Goal: Task Accomplishment & Management: Manage account settings

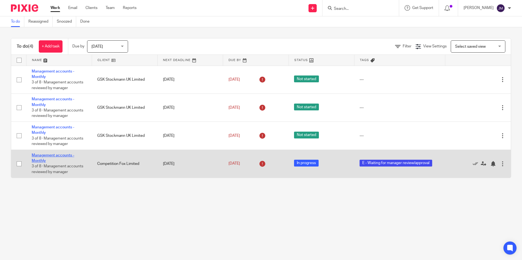
click at [66, 156] on link "Management accounts - Monthly" at bounding box center [53, 158] width 43 height 9
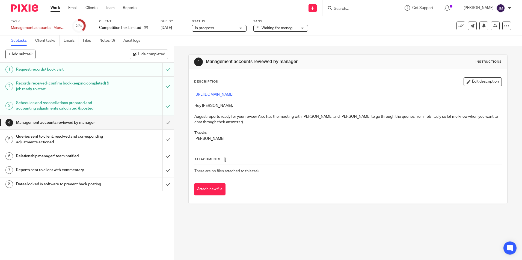
click at [233, 94] on link "https://cloudimanage.com/work/link/f/LLP!10390" at bounding box center [213, 95] width 39 height 4
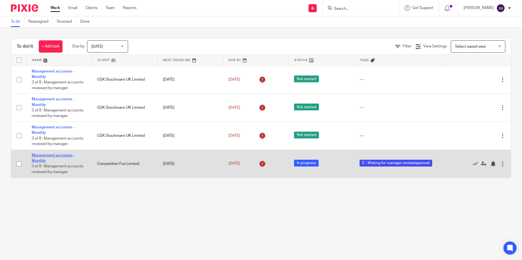
click at [65, 156] on link "Management accounts - Monthly" at bounding box center [53, 158] width 43 height 9
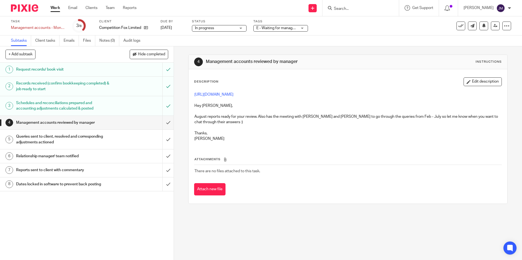
click at [127, 138] on div "Queries sent to client, resolved and corresponding adjustments actioned" at bounding box center [86, 140] width 141 height 14
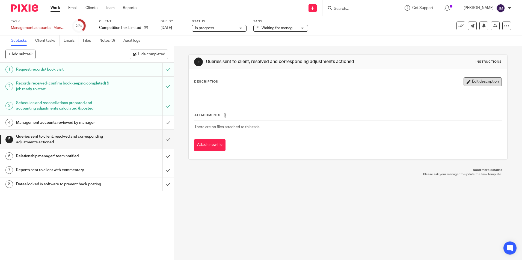
click at [467, 85] on button "Edit description" at bounding box center [483, 82] width 38 height 9
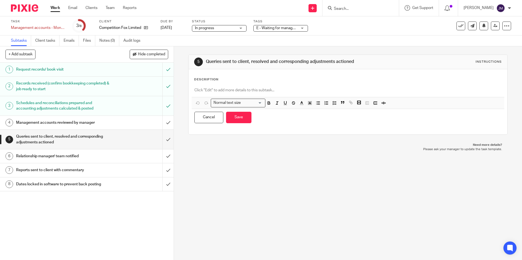
click at [259, 83] on div "Description Normal text size Loading... Remove Edit Insert new video Copy and p…" at bounding box center [347, 102] width 307 height 49
click at [251, 90] on p at bounding box center [347, 90] width 307 height 5
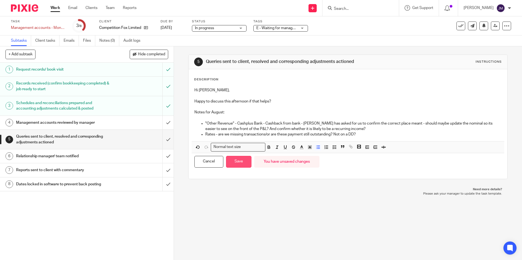
click at [243, 161] on button "Save" at bounding box center [238, 162] width 25 height 12
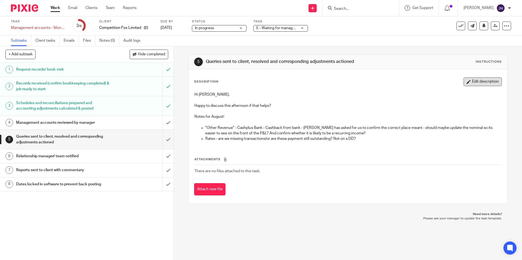
click at [464, 86] on button "Edit description" at bounding box center [483, 82] width 38 height 9
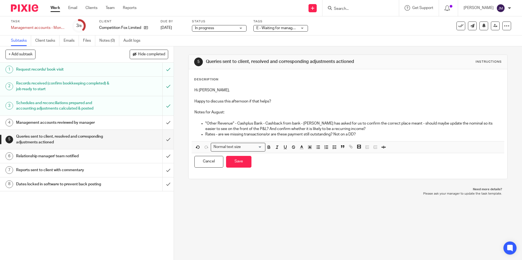
click at [360, 135] on p "Rates - are we missing transactions/or are these payment still outstanding? Not…" at bounding box center [353, 134] width 296 height 5
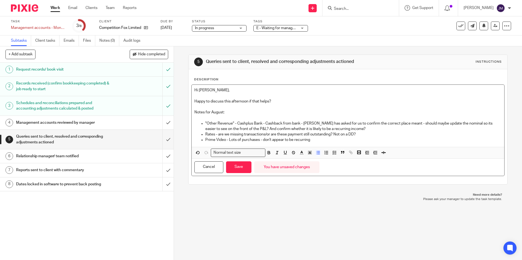
drag, startPoint x: 321, startPoint y: 142, endPoint x: 328, endPoint y: 141, distance: 7.2
click at [321, 142] on p "Prime Video - Lots of purchases - don't appear to be recurring" at bounding box center [353, 139] width 296 height 5
click at [393, 139] on p "Prime Video - Lots of purchases - don't appear to be recurring - are these priv…" at bounding box center [353, 139] width 296 height 5
click at [463, 140] on p "Prime Video - Lots of purchases - don't appear to be recurring - are these priv…" at bounding box center [353, 139] width 296 height 5
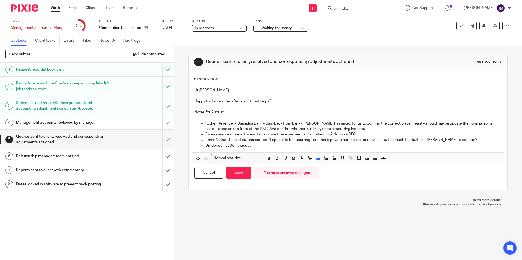
click at [259, 146] on p "Dividends - £20k in August" at bounding box center [353, 145] width 296 height 5
click at [337, 147] on p "Dividends - £20k in end of August, rather than usual 10k. Is this a one off?" at bounding box center [353, 145] width 296 height 5
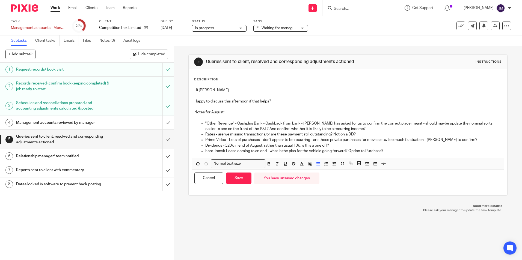
drag, startPoint x: 385, startPoint y: 150, endPoint x: 382, endPoint y: 146, distance: 5.0
click at [385, 150] on p "Ford Transit Lease coming to an end - what is the plan for the vehicle going fo…" at bounding box center [353, 151] width 296 height 5
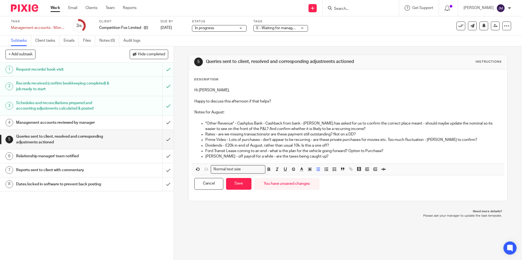
click at [333, 160] on div "Hi Danielle, Happy to discuss this afternoon if that helps? Notes for August: "…" at bounding box center [348, 124] width 312 height 79
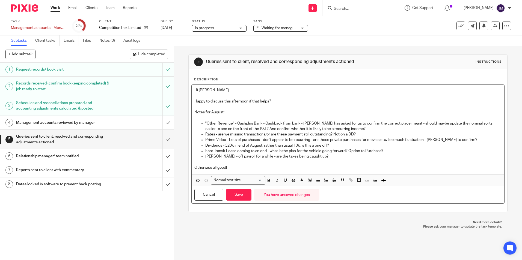
drag, startPoint x: 229, startPoint y: 101, endPoint x: 248, endPoint y: 99, distance: 19.5
click at [229, 101] on p "Happy to discuss this afternoon if that helps?" at bounding box center [347, 101] width 307 height 5
drag, startPoint x: 357, startPoint y: 101, endPoint x: 315, endPoint y: 101, distance: 42.3
click at [315, 101] on p "Happy to discuss this and the questions you ran through with Martin M afternoon…" at bounding box center [347, 101] width 307 height 5
click at [241, 195] on button "Save" at bounding box center [238, 195] width 25 height 12
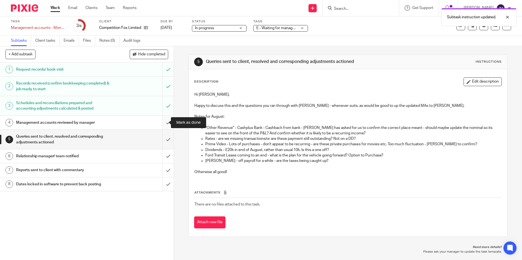
click at [162, 123] on input "submit" at bounding box center [87, 123] width 174 height 14
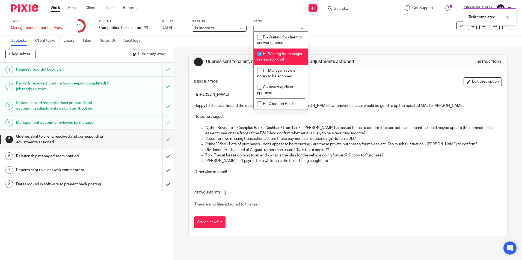
scroll to position [55, 0]
click at [288, 75] on li "F - Manager review notes to be actioned" at bounding box center [281, 73] width 54 height 17
checkbox input "true"
click at [284, 55] on li "E - Waiting for manager review/approval" at bounding box center [281, 57] width 54 height 17
checkbox input "false"
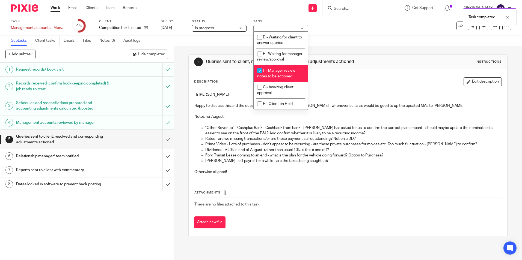
click at [363, 50] on div "5 Queries sent to client, resolved and corresponding adjustments actioned Instr…" at bounding box center [347, 145] width 319 height 199
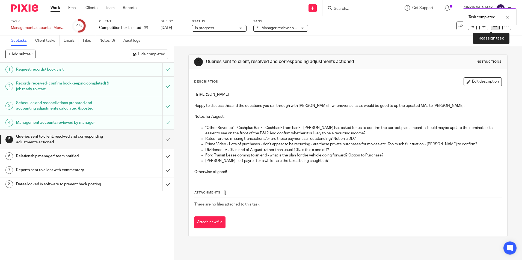
click at [491, 30] on link at bounding box center [495, 26] width 9 height 9
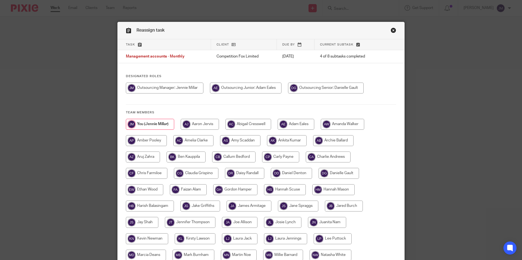
click at [340, 87] on input "radio" at bounding box center [326, 88] width 76 height 11
radio input "true"
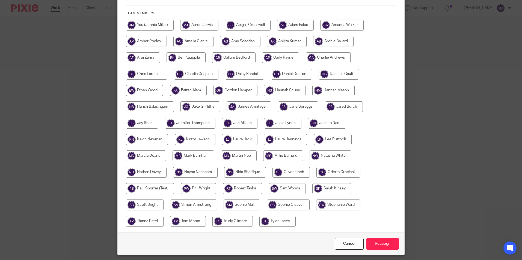
scroll to position [117, 0]
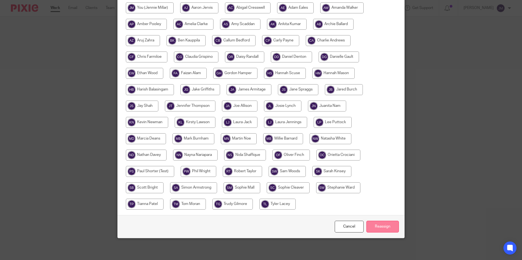
click at [389, 223] on input "Reassign" at bounding box center [382, 227] width 32 height 12
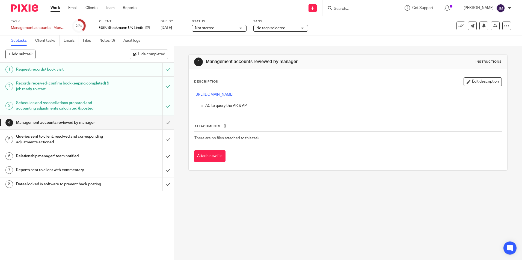
click at [233, 95] on link "[URL][DOMAIN_NAME]" at bounding box center [213, 95] width 39 height 4
click at [162, 125] on input "submit" at bounding box center [87, 123] width 174 height 14
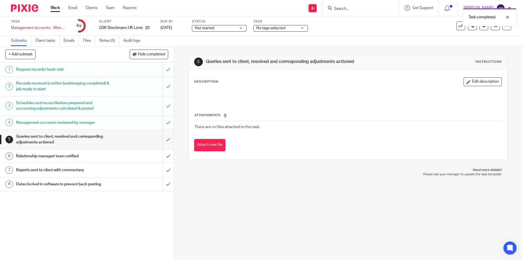
click at [465, 84] on button "Edit description" at bounding box center [483, 82] width 38 height 9
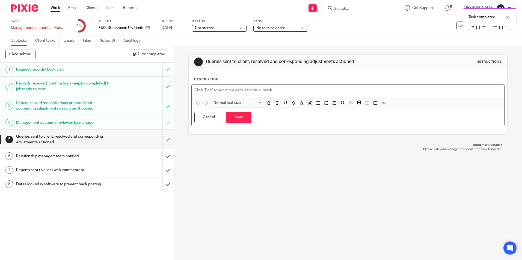
click at [319, 90] on p at bounding box center [347, 90] width 307 height 5
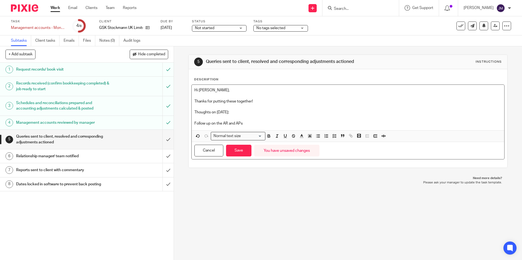
click at [194, 123] on p "Follow up on the AR and APs" at bounding box center [347, 123] width 307 height 5
click at [195, 123] on p "-Yes, Follow up on the AR and APs" at bounding box center [347, 123] width 307 height 5
click at [274, 123] on p "Yes, Follow up on the AR and APs" at bounding box center [353, 123] width 296 height 5
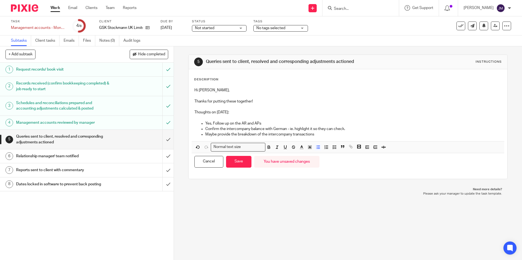
click at [394, 36] on div "Subtasks Client tasks Emails Files Notes (0) Audit logs" at bounding box center [261, 40] width 522 height 11
click at [291, 128] on p "Confirm the intercompany balance with German - ie. highlight it so they can che…" at bounding box center [353, 128] width 296 height 5
click at [325, 135] on p "Maybe provide the breakdown of the intercompany transactions" at bounding box center [353, 134] width 296 height 5
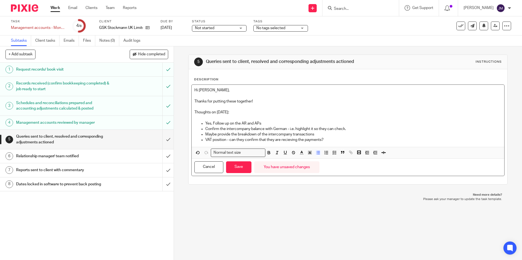
drag, startPoint x: 292, startPoint y: 137, endPoint x: 289, endPoint y: 139, distance: 3.7
click at [351, 139] on p "VAT position - can they confirm that they are receiving the payments?" at bounding box center [353, 139] width 296 height 5
click at [238, 172] on button "Save" at bounding box center [238, 168] width 25 height 12
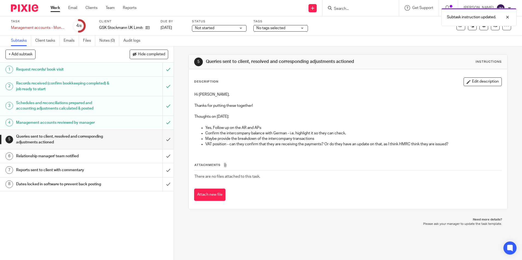
drag, startPoint x: 270, startPoint y: 34, endPoint x: 275, endPoint y: 31, distance: 5.5
click at [272, 33] on div "Task Management accounts - Monthly Save Management accounts - Monthly 4 /8 Clie…" at bounding box center [261, 25] width 522 height 19
click at [276, 31] on div "No tags selected" at bounding box center [280, 28] width 55 height 7
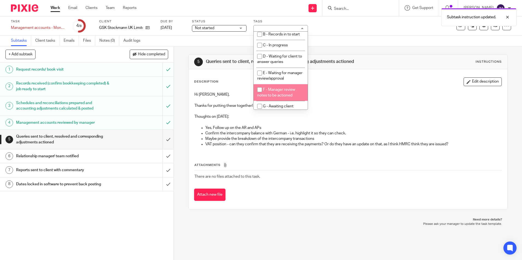
scroll to position [55, 0]
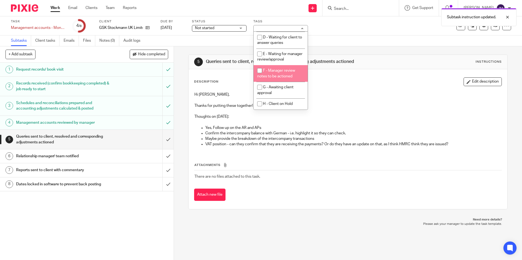
click at [290, 68] on li "F - Manager review notes to be actioned" at bounding box center [281, 73] width 54 height 17
checkbox input "true"
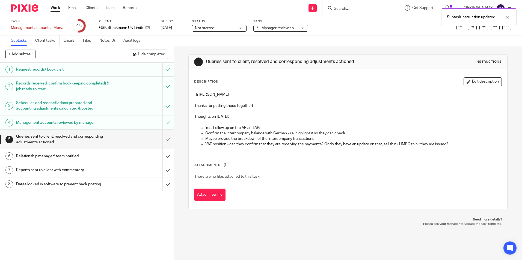
click at [348, 129] on p "Yes, Follow up on the AR and APs" at bounding box center [353, 127] width 296 height 5
click at [492, 30] on link at bounding box center [495, 26] width 9 height 9
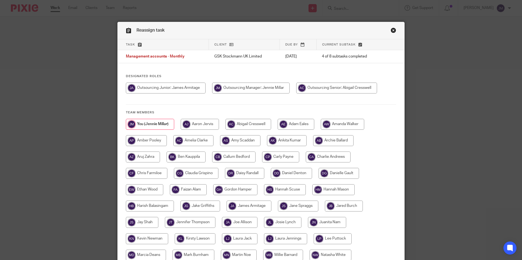
click at [361, 85] on input "radio" at bounding box center [336, 88] width 81 height 11
radio input "true"
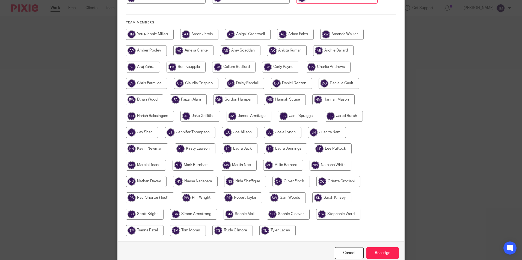
scroll to position [109, 0]
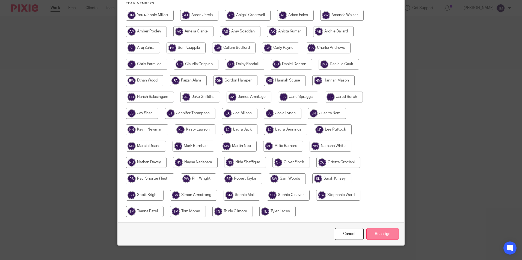
click at [383, 235] on input "Reassign" at bounding box center [382, 235] width 32 height 12
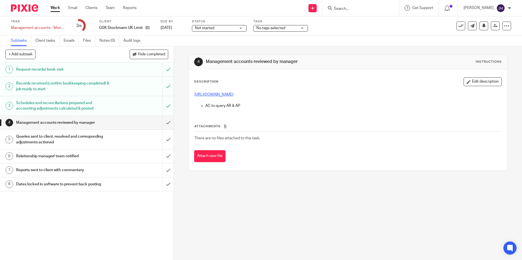
click at [233, 96] on link "https://cloudimanage.com/work/link/f/LLP!10269498" at bounding box center [213, 95] width 39 height 4
click at [168, 119] on input "submit" at bounding box center [87, 123] width 174 height 14
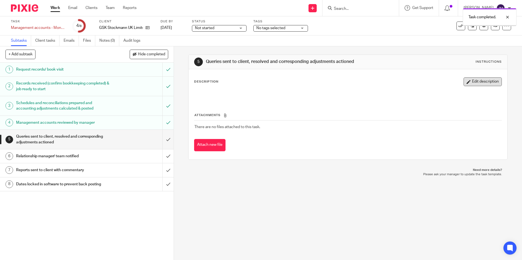
click at [475, 82] on button "Edit description" at bounding box center [483, 82] width 38 height 9
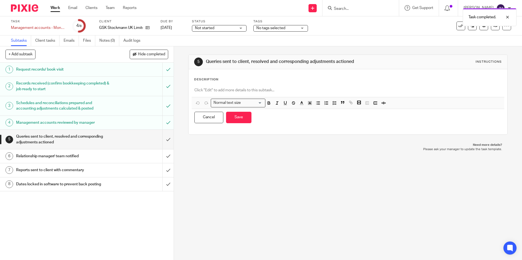
click at [287, 111] on div "Cancel Save You have unsaved changes" at bounding box center [348, 117] width 312 height 17
click at [303, 91] on p at bounding box center [347, 90] width 307 height 5
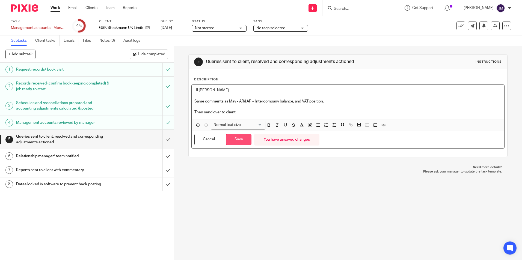
click at [243, 140] on button "Save" at bounding box center [238, 140] width 25 height 12
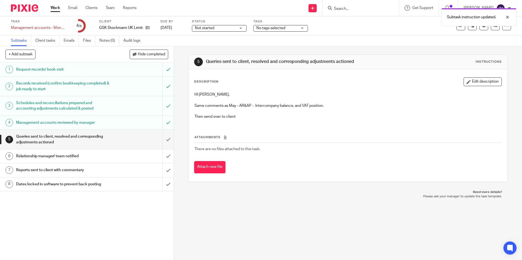
click at [298, 27] on div "No tags selected" at bounding box center [280, 28] width 55 height 7
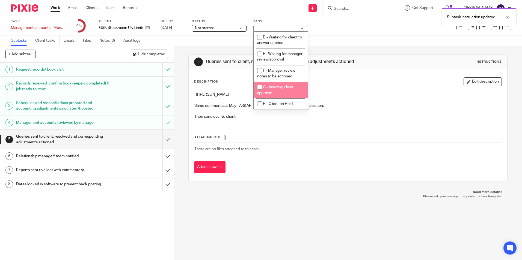
scroll to position [55, 0]
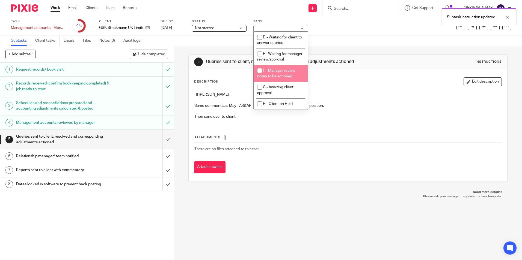
click at [279, 71] on span "F - Manager review notes to be actioned" at bounding box center [276, 74] width 38 height 10
checkbox input "true"
drag, startPoint x: 354, startPoint y: 40, endPoint x: 436, endPoint y: 40, distance: 82.7
click at [356, 40] on div "Subtasks Client tasks Emails Files Notes (0) Audit logs" at bounding box center [261, 40] width 522 height 11
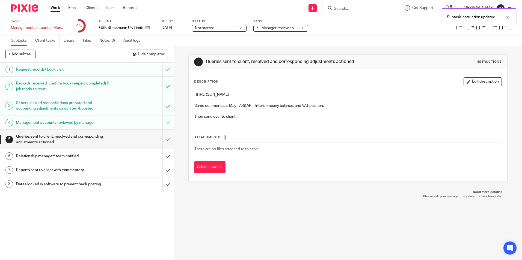
click at [491, 30] on div "Task Management accounts - Monthly Save Management accounts - Monthly 4 /8 Clie…" at bounding box center [261, 25] width 500 height 13
click at [491, 29] on link at bounding box center [495, 26] width 9 height 9
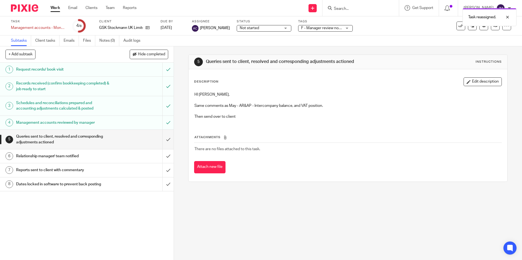
click at [57, 12] on div "Work Email Clients Team Reports Work Email Clients Team Reports Settings" at bounding box center [95, 8] width 100 height 16
click at [56, 9] on link "Work" at bounding box center [56, 7] width 10 height 5
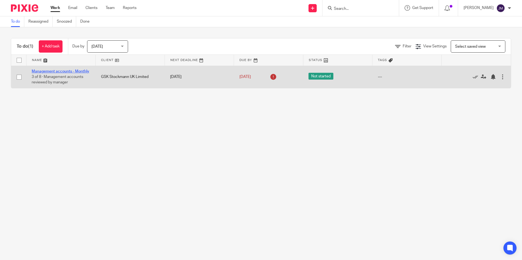
click at [54, 71] on link "Management accounts - Monthly" at bounding box center [61, 72] width 58 height 4
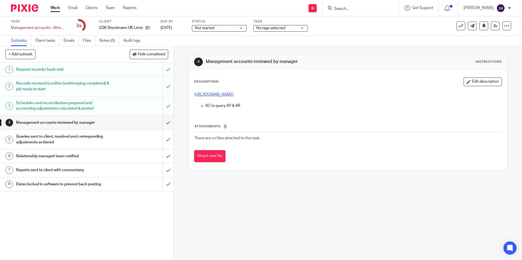
click at [233, 94] on link "[URL][DOMAIN_NAME]" at bounding box center [213, 95] width 39 height 4
click at [464, 85] on button "Edit description" at bounding box center [483, 82] width 38 height 9
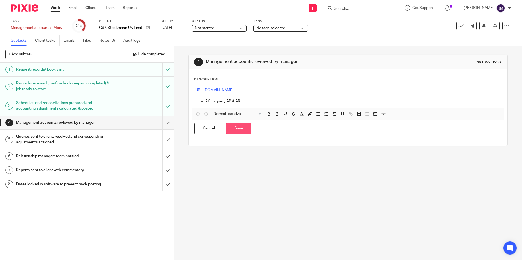
click at [244, 126] on button "Save" at bounding box center [238, 129] width 25 height 12
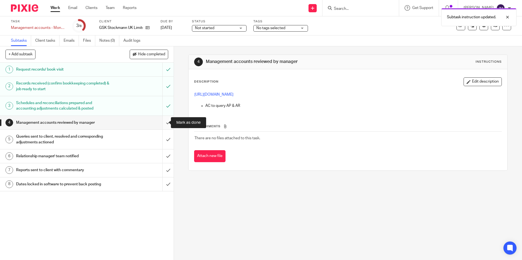
click at [159, 125] on input "submit" at bounding box center [87, 123] width 174 height 14
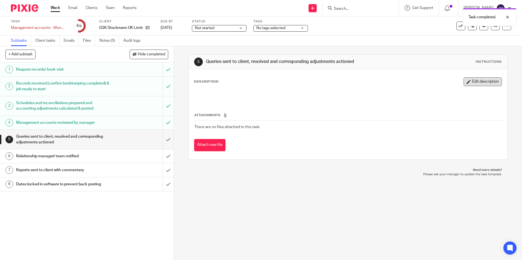
click at [464, 83] on button "Edit description" at bounding box center [483, 82] width 38 height 9
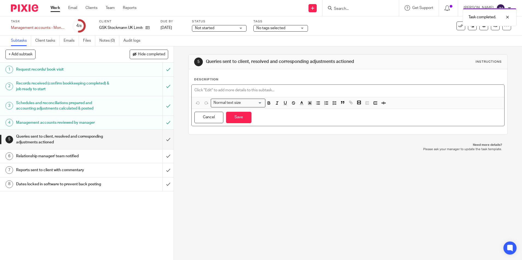
click at [252, 91] on p at bounding box center [347, 90] width 307 height 5
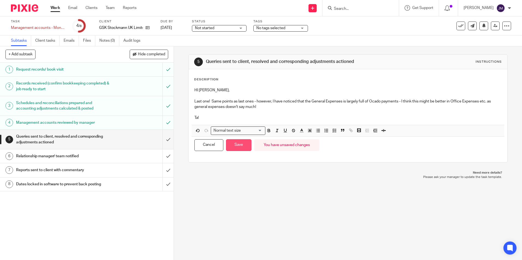
click at [242, 141] on button "Save" at bounding box center [238, 146] width 25 height 12
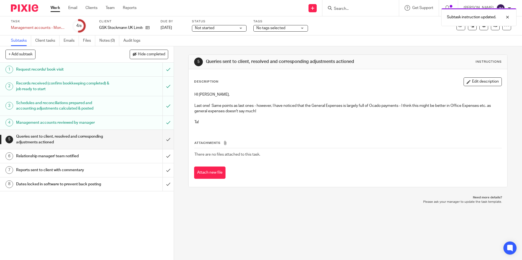
click at [240, 29] on div "Not started Not started" at bounding box center [219, 28] width 55 height 7
click at [223, 50] on li "In progress" at bounding box center [219, 48] width 54 height 11
click at [294, 29] on span "No tags selected" at bounding box center [276, 28] width 41 height 6
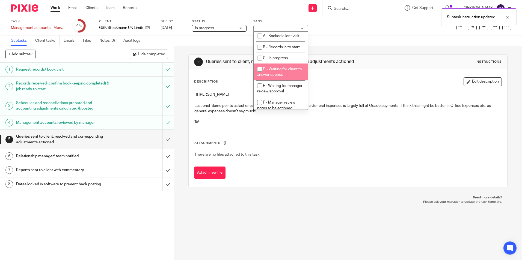
scroll to position [27, 0]
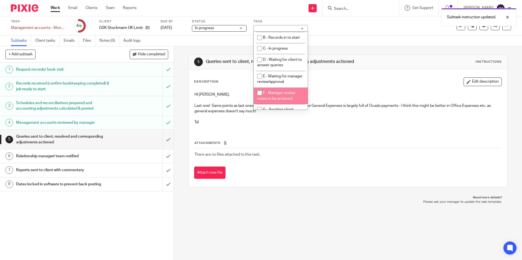
click at [283, 97] on span "F - Manager review notes to be actioned" at bounding box center [276, 96] width 38 height 10
checkbox input "true"
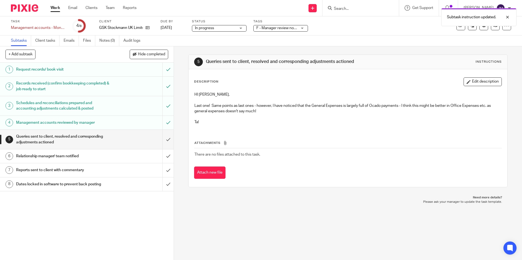
drag, startPoint x: 349, startPoint y: 46, endPoint x: 483, endPoint y: 24, distance: 135.9
click at [350, 46] on div "Subtasks Client tasks Emails Files Notes (0) Audit logs" at bounding box center [261, 40] width 522 height 11
click at [494, 28] on link at bounding box center [495, 26] width 9 height 9
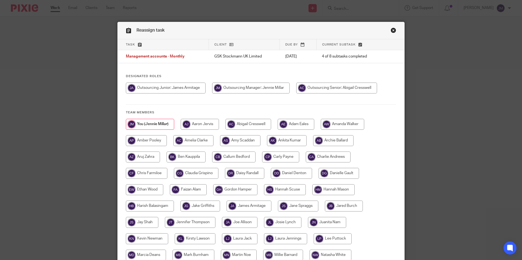
click at [335, 84] on input "radio" at bounding box center [336, 88] width 81 height 11
radio input "true"
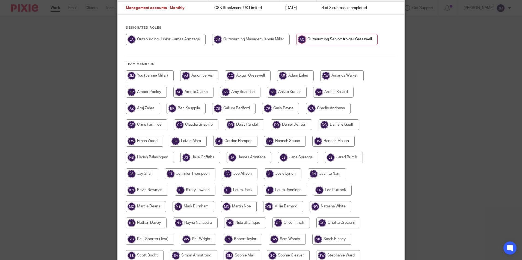
scroll to position [109, 0]
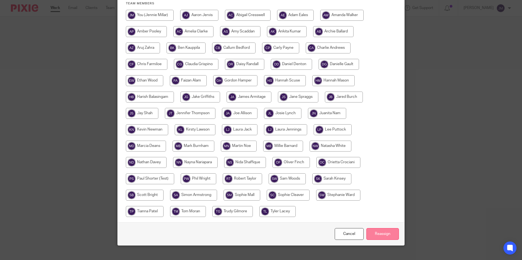
click at [384, 236] on input "Reassign" at bounding box center [382, 235] width 32 height 12
